Goal: Navigation & Orientation: Find specific page/section

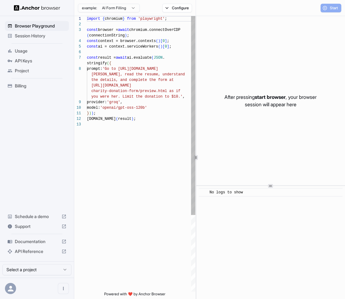
scroll to position [39, 0]
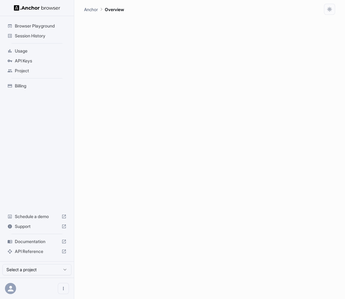
click at [40, 61] on span "API Keys" at bounding box center [41, 61] width 52 height 6
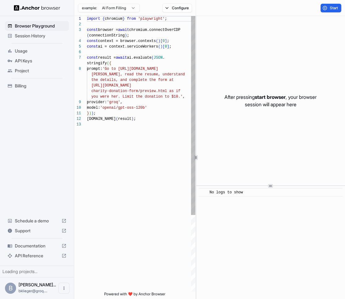
scroll to position [39, 0]
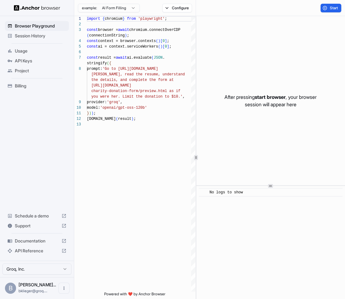
click at [32, 83] on span "Billing" at bounding box center [41, 86] width 52 height 6
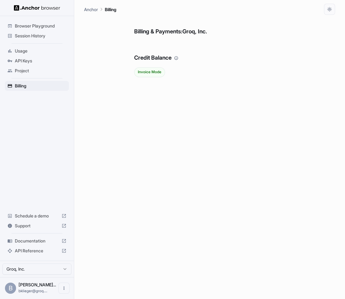
click at [44, 51] on span "Usage" at bounding box center [41, 51] width 52 height 6
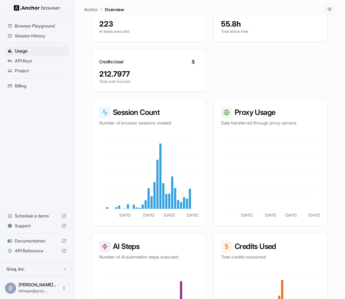
scroll to position [178, 0]
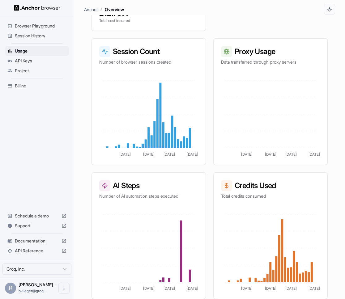
click at [31, 239] on span "Documentation" at bounding box center [37, 241] width 44 height 6
click at [46, 34] on span "Session History" at bounding box center [41, 36] width 52 height 6
